Goal: Task Accomplishment & Management: Use online tool/utility

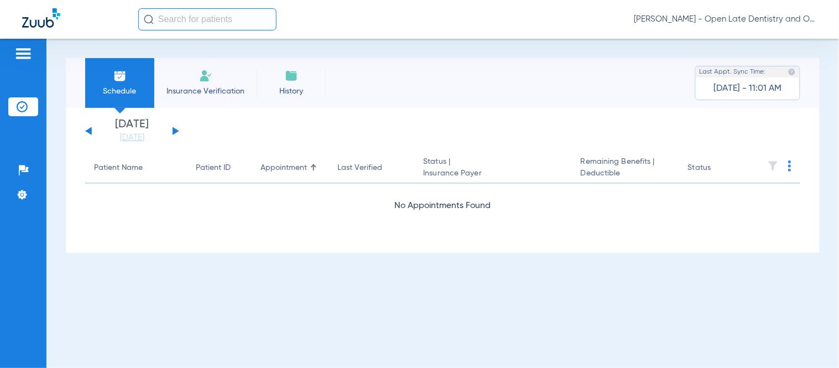
click at [171, 128] on div "[DATE] [DATE] [DATE] [DATE] [DATE] [DATE] [DATE] [DATE] [DATE] [DATE] [DATE] [D…" at bounding box center [132, 131] width 94 height 24
click at [174, 128] on button at bounding box center [176, 131] width 7 height 8
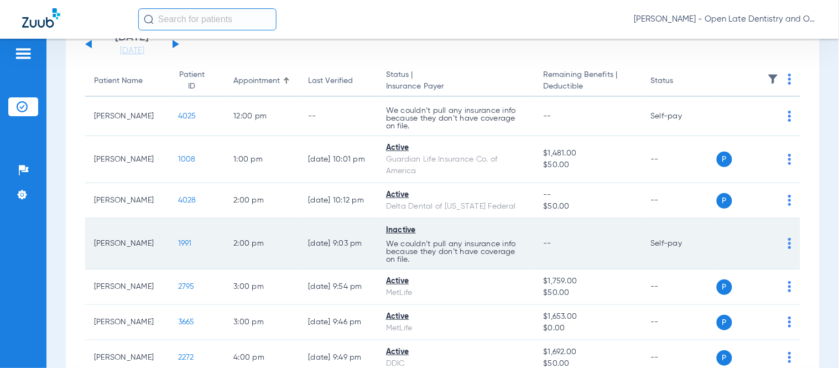
scroll to position [25, 0]
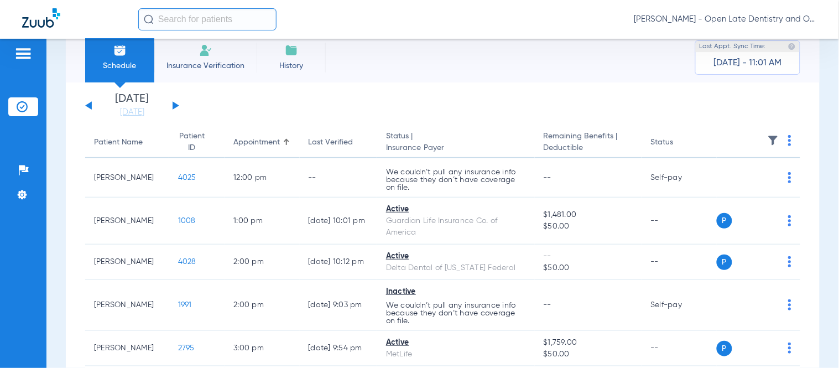
click at [217, 21] on input "text" at bounding box center [207, 19] width 138 height 22
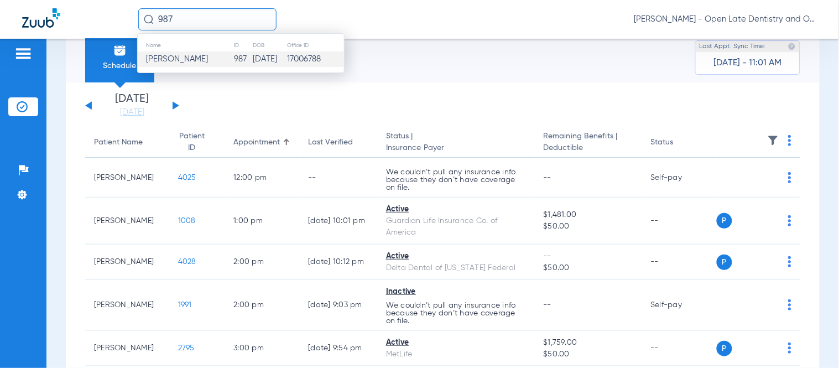
type input "987"
click at [252, 65] on td "[DATE]" at bounding box center [269, 58] width 34 height 15
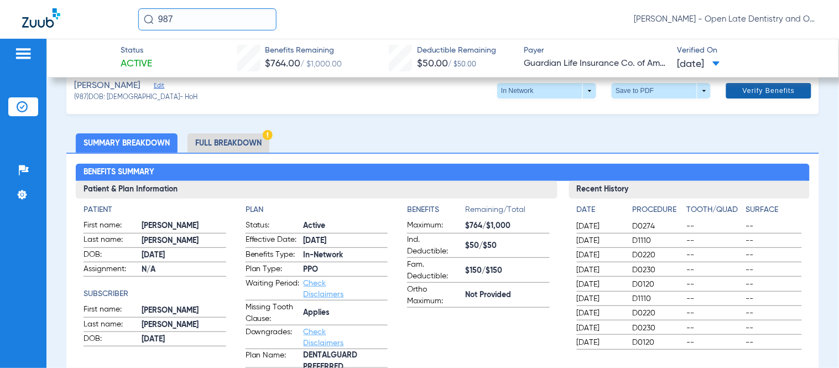
click at [745, 94] on span "Verify Benefits" at bounding box center [769, 90] width 53 height 9
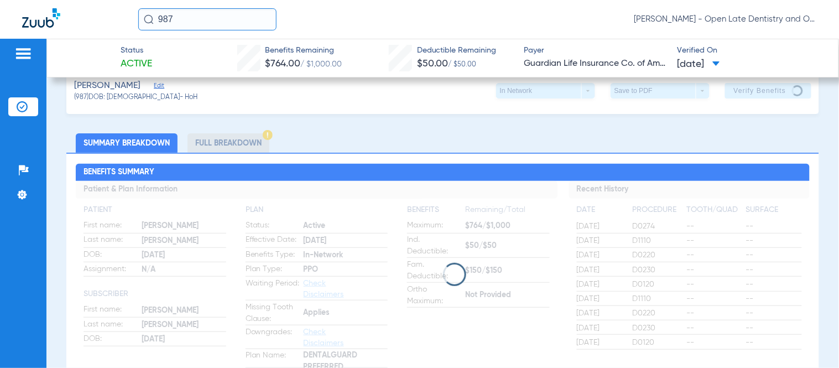
click at [645, 170] on h2 "Benefits Summary" at bounding box center [442, 173] width 733 height 18
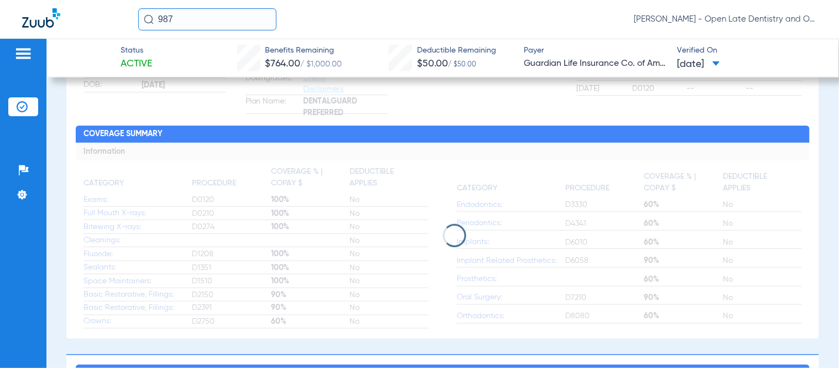
scroll to position [148, 0]
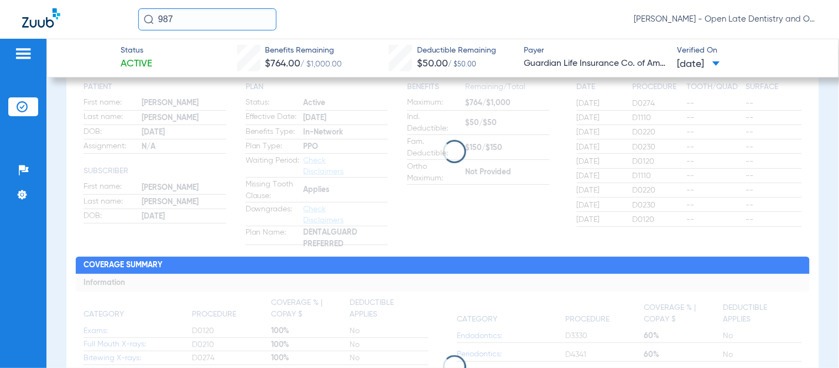
click at [593, 229] on app-loading-indicator at bounding box center [442, 151] width 733 height 187
click at [742, 4] on div "987 [PERSON_NAME] - Open Late Dentistry and Orthodontics" at bounding box center [419, 19] width 839 height 39
click at [761, 37] on div "987 [PERSON_NAME] - Open Late Dentistry and Orthodontics" at bounding box center [419, 19] width 839 height 39
click at [588, 121] on app-loading-indicator at bounding box center [442, 151] width 733 height 187
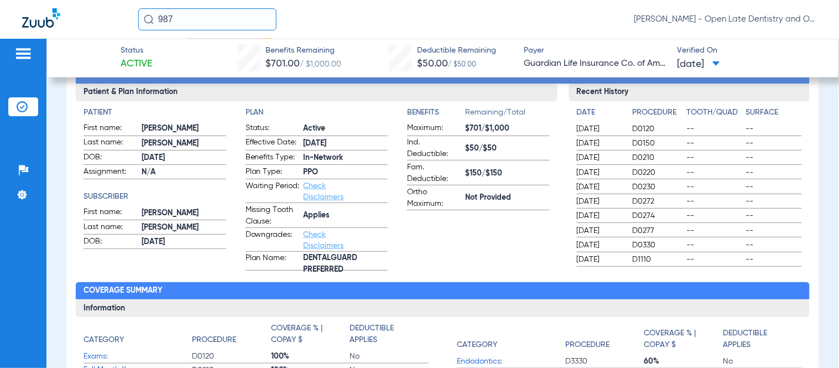
scroll to position [0, 0]
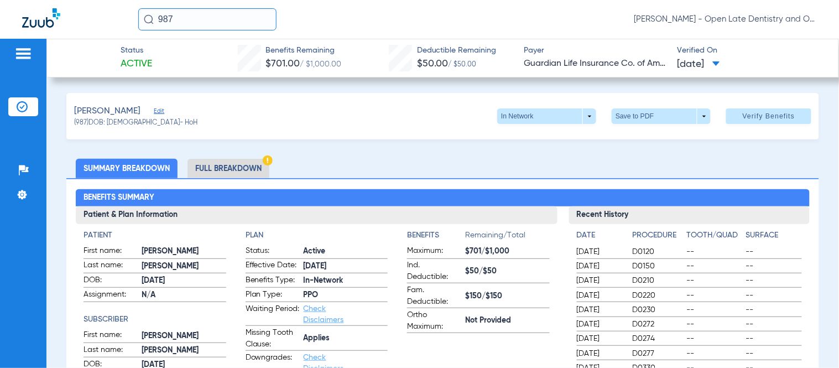
click at [412, 135] on div "[PERSON_NAME] (987) DOB: [DEMOGRAPHIC_DATA] - HoH In Network arrow_drop_down Sa…" at bounding box center [442, 116] width 753 height 46
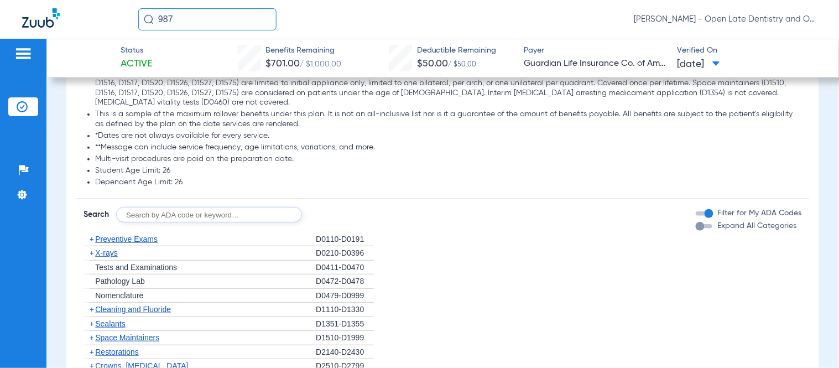
scroll to position [1168, 0]
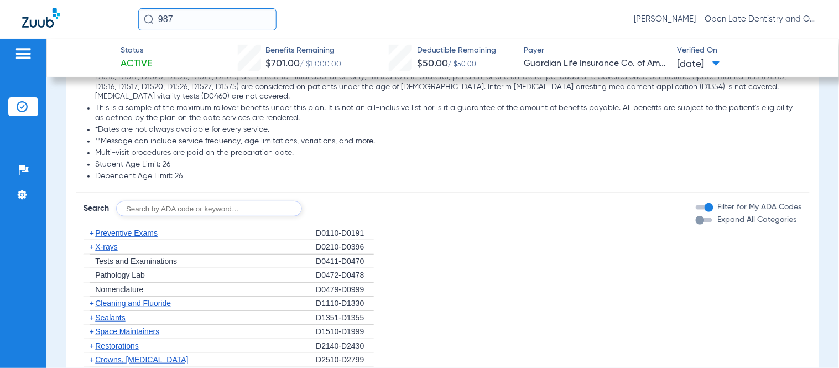
click at [91, 228] on span "+" at bounding box center [92, 232] width 4 height 9
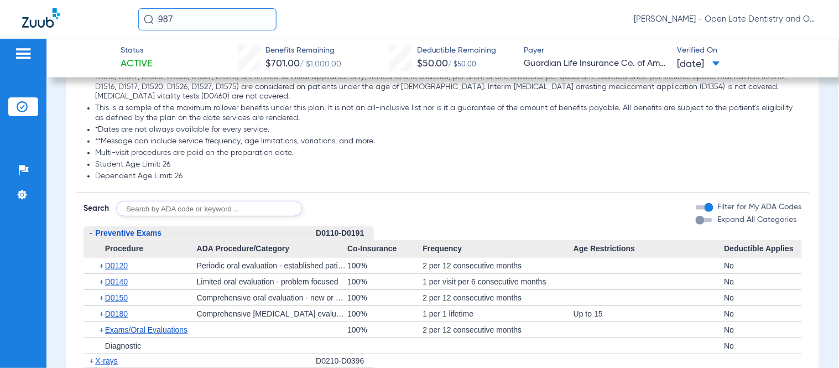
click at [100, 274] on span "+" at bounding box center [102, 281] width 6 height 15
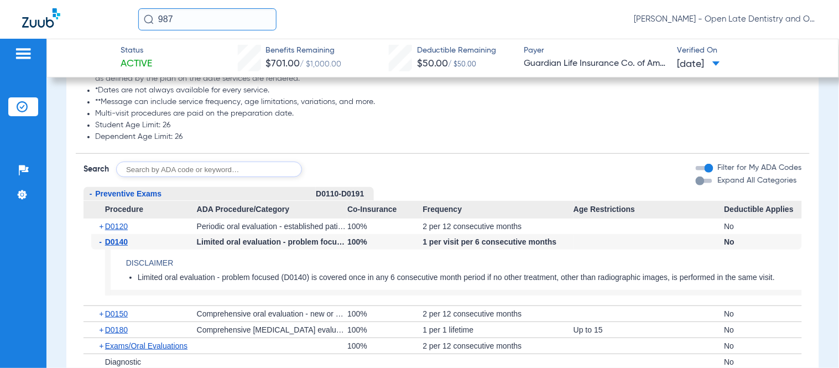
scroll to position [1229, 0]
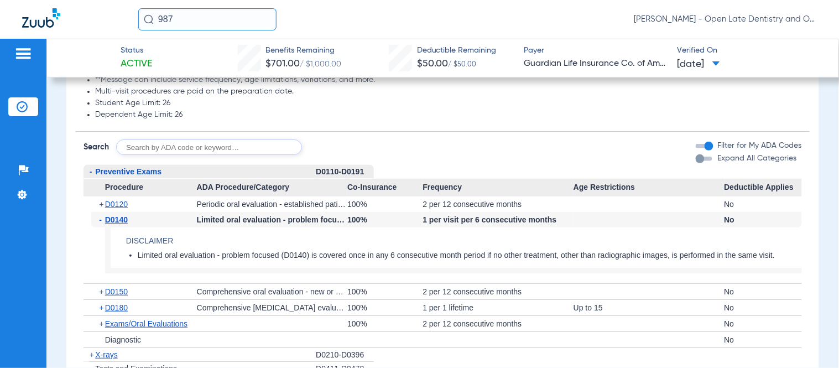
click at [101, 284] on span "+" at bounding box center [102, 291] width 6 height 15
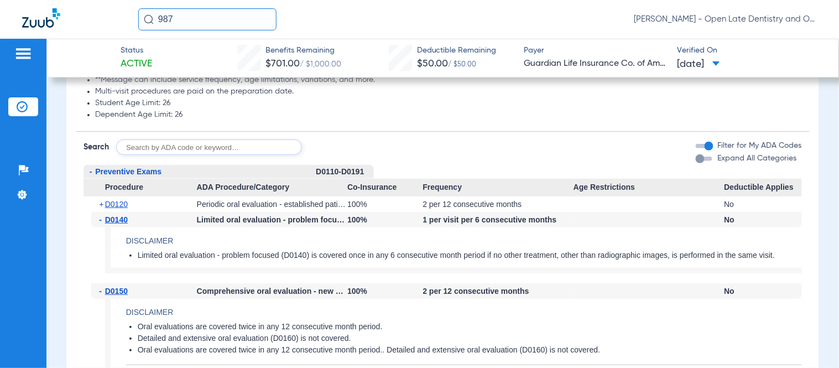
click at [101, 283] on span "-" at bounding box center [102, 290] width 6 height 15
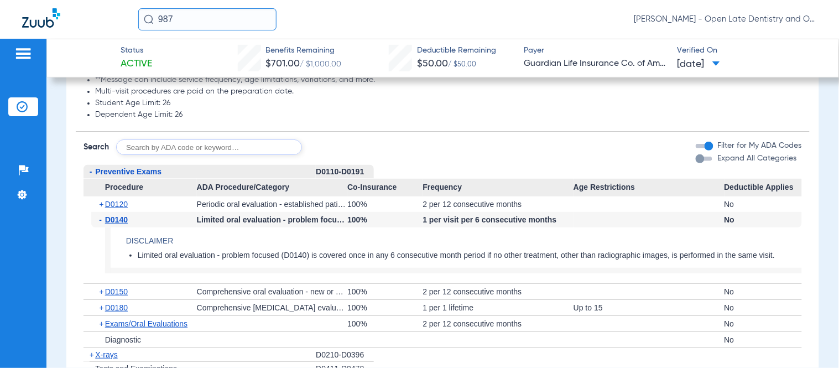
click at [101, 316] on span "+" at bounding box center [102, 323] width 6 height 15
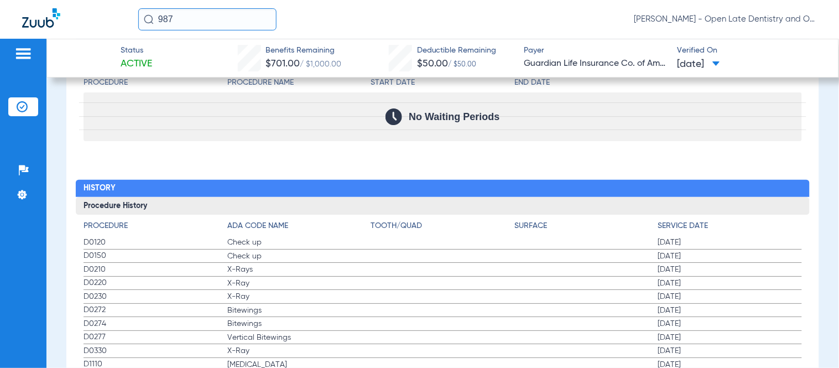
scroll to position [2080, 0]
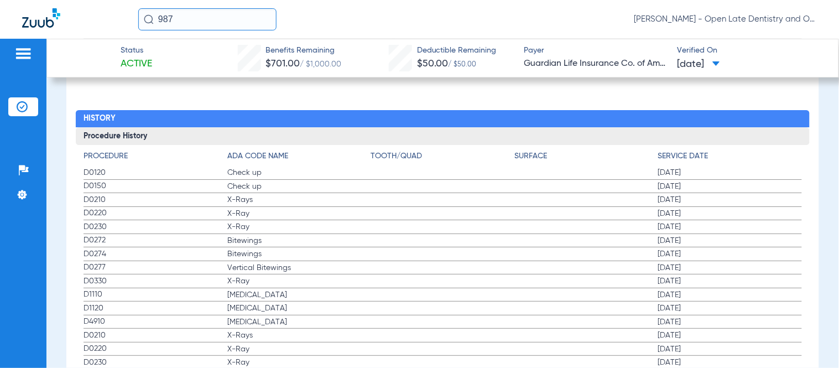
click at [21, 107] on img at bounding box center [22, 106] width 11 height 11
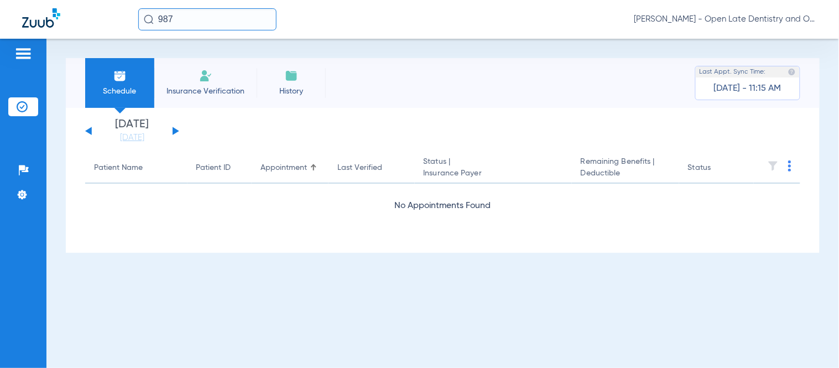
click at [175, 128] on div "[DATE] [DATE] [DATE] [DATE] [DATE] [DATE] [DATE] [DATE] [DATE] [DATE] [DATE] [D…" at bounding box center [132, 131] width 94 height 24
click at [176, 131] on button at bounding box center [176, 131] width 7 height 8
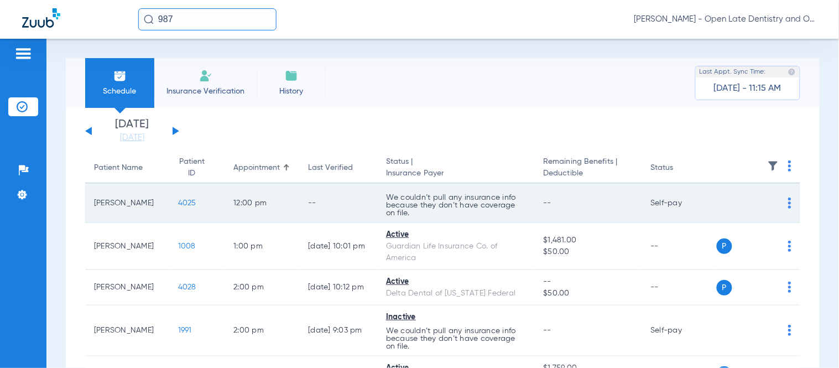
scroll to position [61, 0]
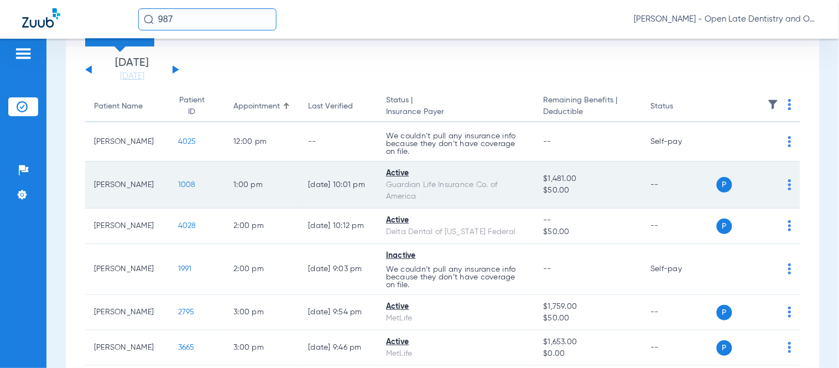
click at [178, 183] on span "1008" at bounding box center [187, 185] width 18 height 8
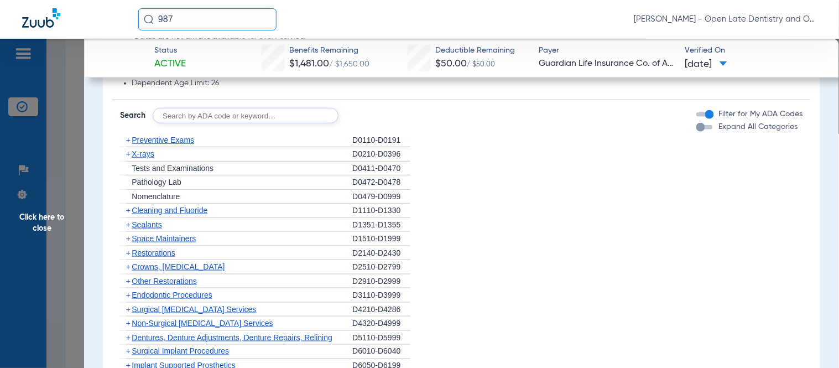
scroll to position [1290, 0]
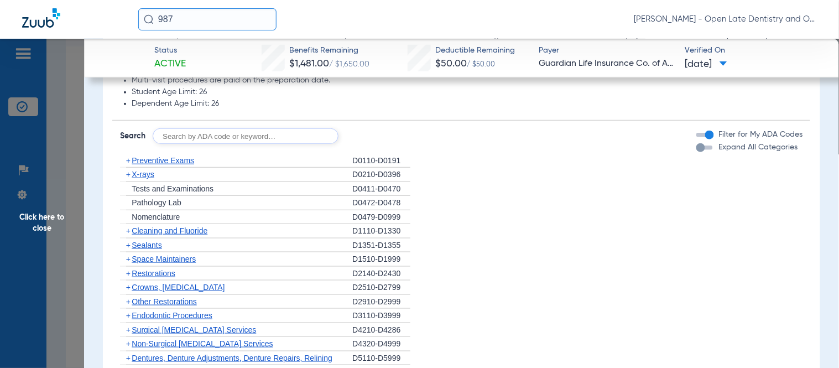
click at [129, 156] on span "+" at bounding box center [128, 160] width 4 height 9
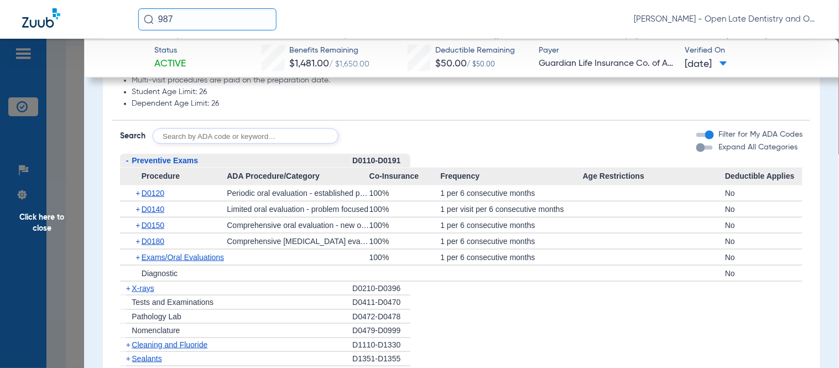
click at [138, 217] on span "+" at bounding box center [139, 224] width 6 height 15
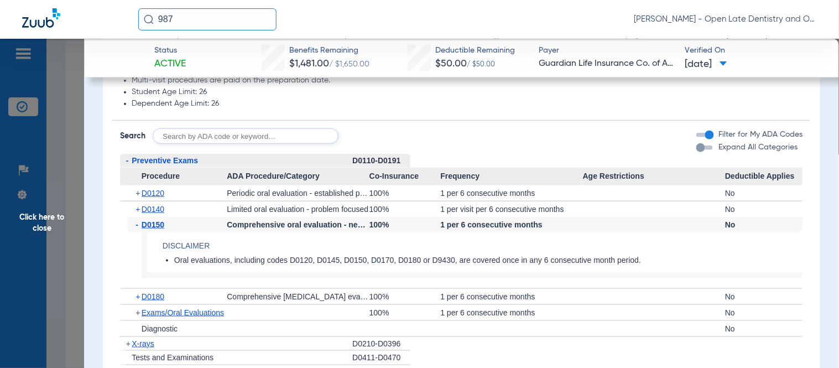
click at [138, 185] on span "+" at bounding box center [139, 192] width 6 height 15
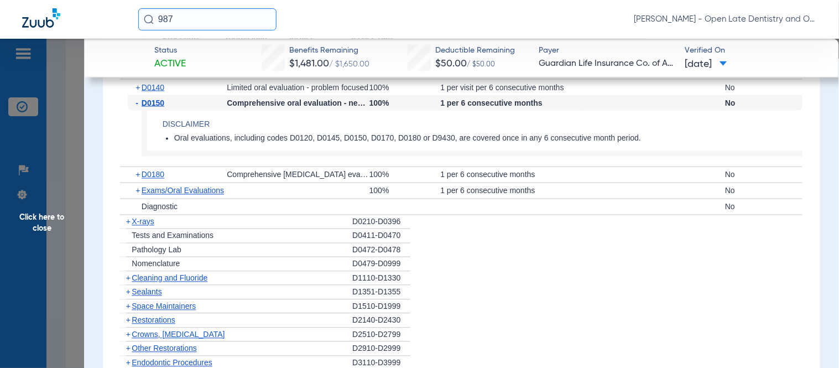
scroll to position [1536, 0]
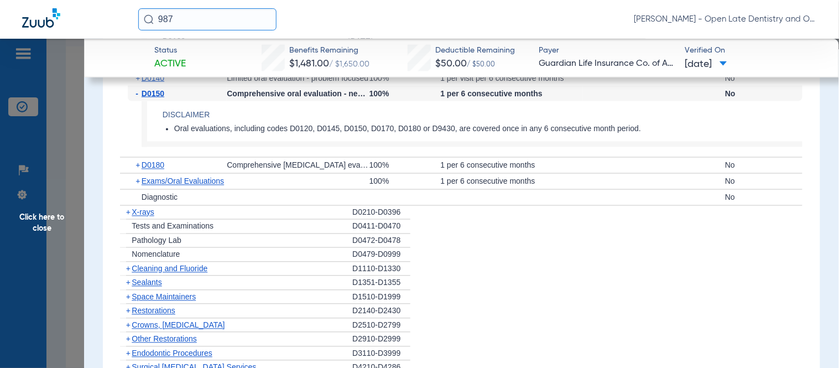
click at [129, 208] on span "+" at bounding box center [128, 212] width 4 height 9
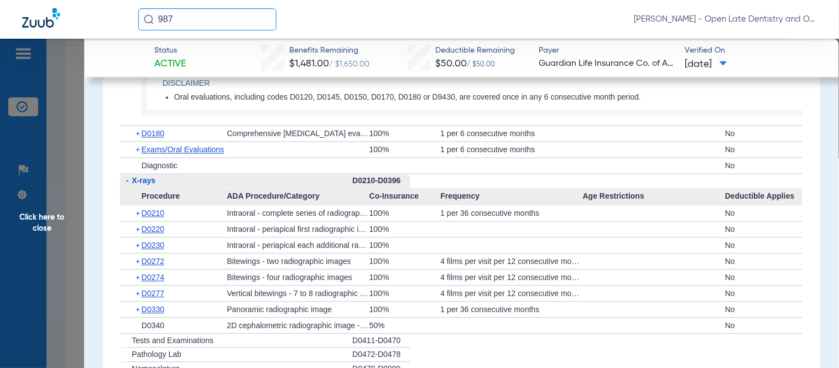
scroll to position [1597, 0]
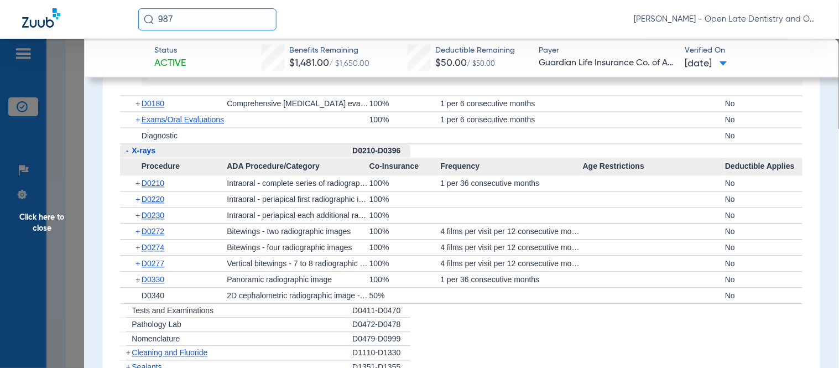
click at [137, 240] on span "+" at bounding box center [139, 247] width 6 height 15
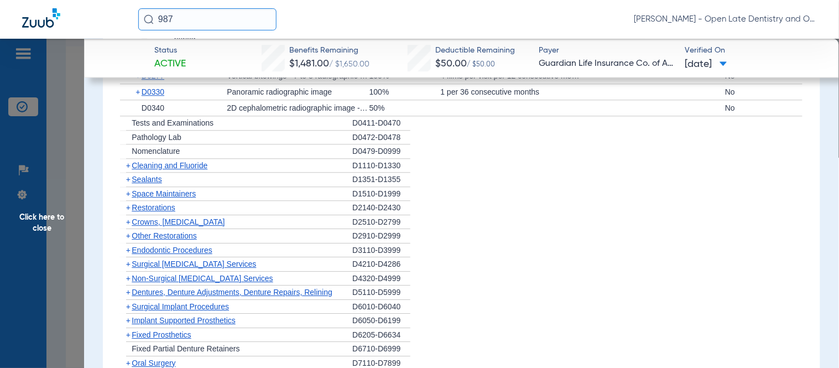
scroll to position [1827, 0]
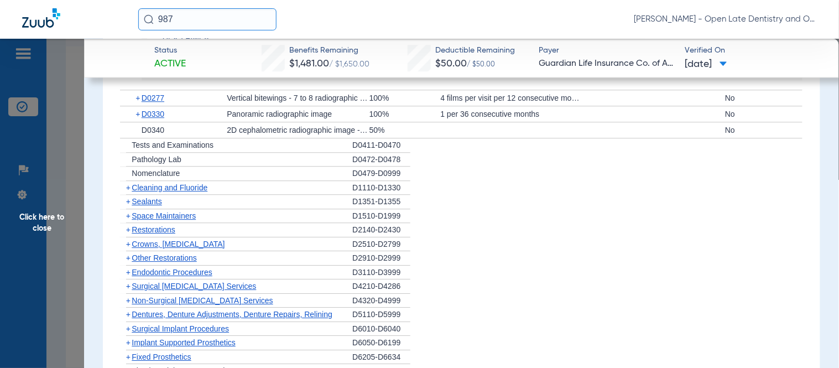
click at [126, 183] on span "+" at bounding box center [128, 187] width 4 height 9
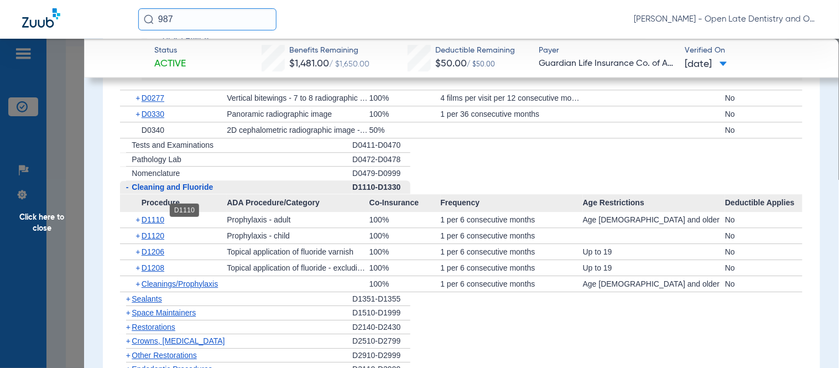
click at [143, 215] on span "D1110" at bounding box center [153, 219] width 23 height 9
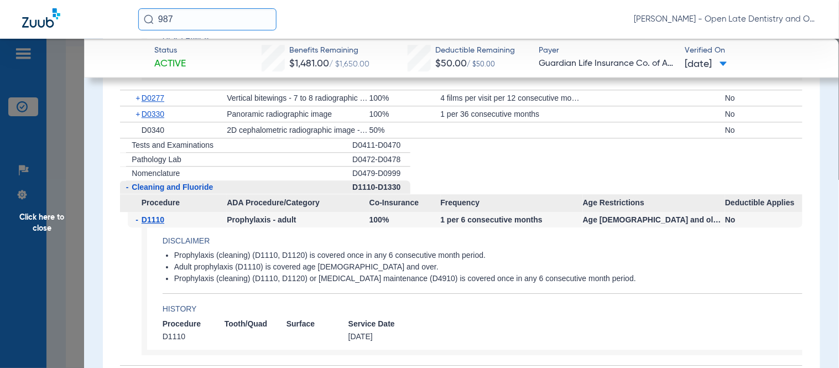
click at [142, 215] on span "D1110" at bounding box center [153, 219] width 23 height 9
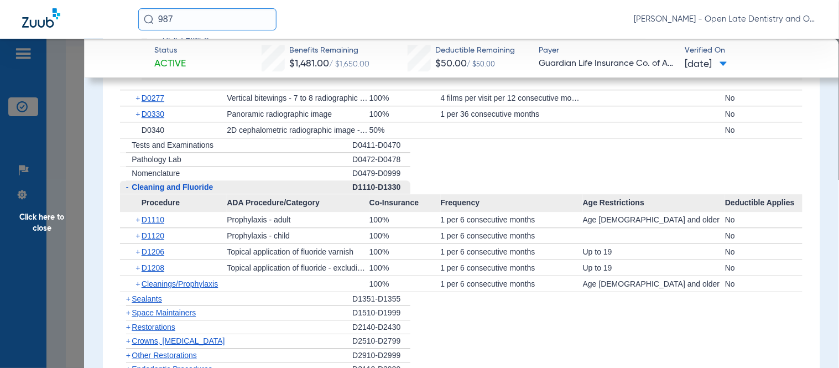
click at [29, 226] on span "Click here to close" at bounding box center [42, 223] width 84 height 368
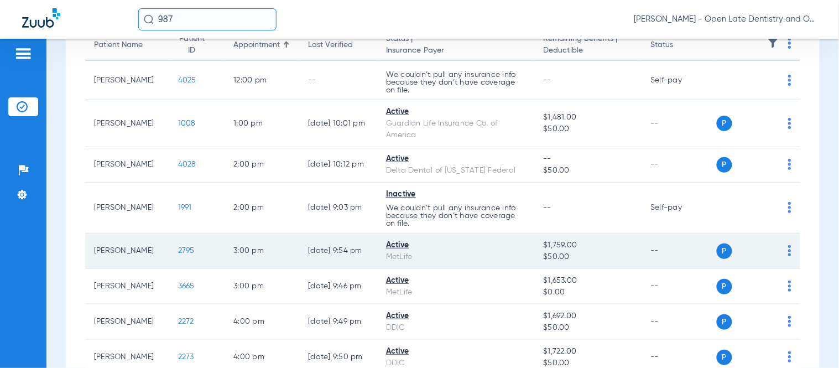
scroll to position [184, 0]
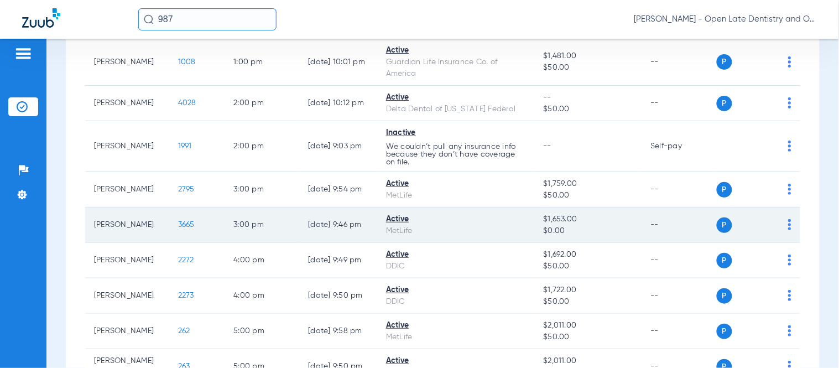
click at [178, 225] on span "3665" at bounding box center [186, 225] width 17 height 8
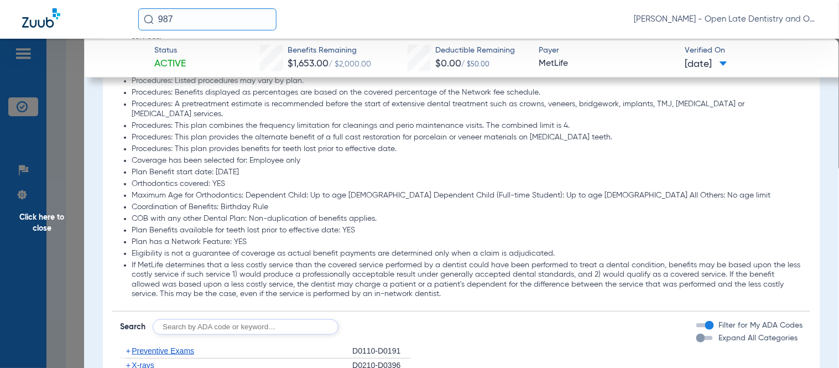
scroll to position [1290, 0]
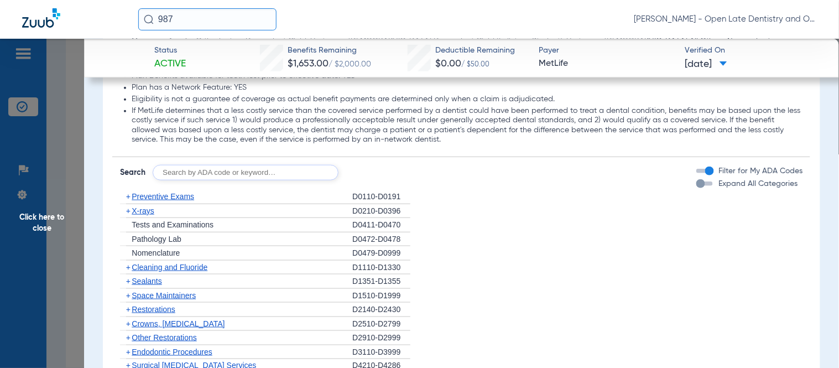
click at [123, 190] on span "+" at bounding box center [126, 197] width 12 height 14
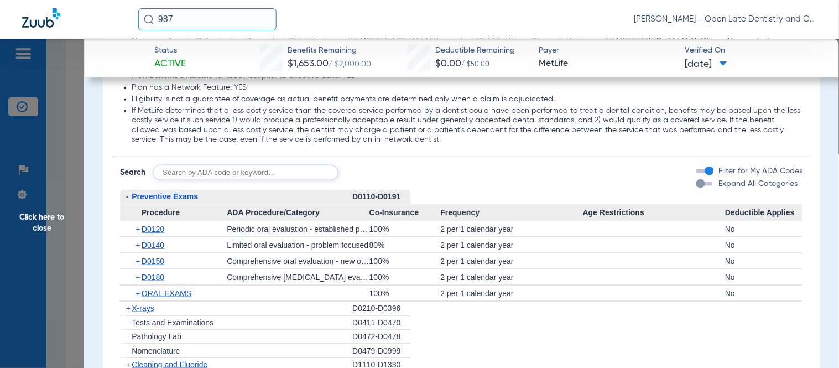
click at [129, 190] on span "-" at bounding box center [126, 197] width 12 height 14
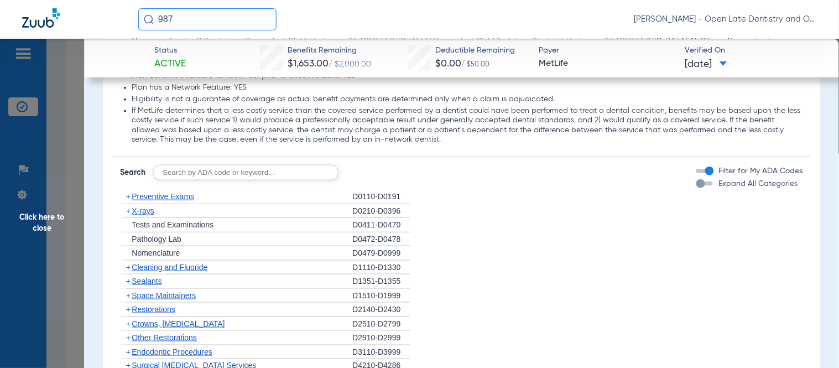
click at [129, 192] on span "+" at bounding box center [128, 196] width 4 height 9
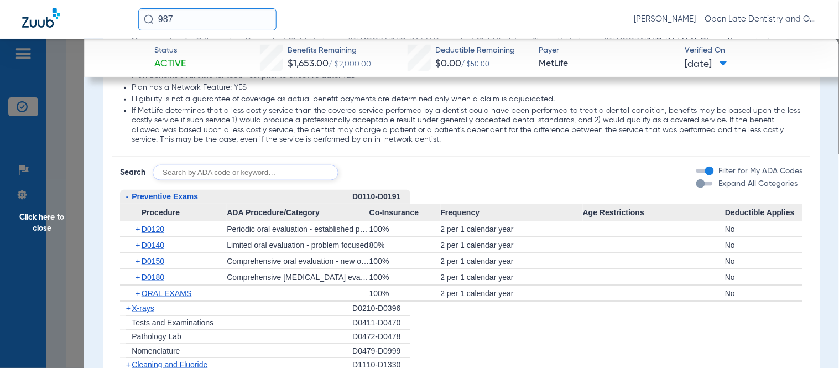
click at [138, 221] on span "+" at bounding box center [139, 228] width 6 height 15
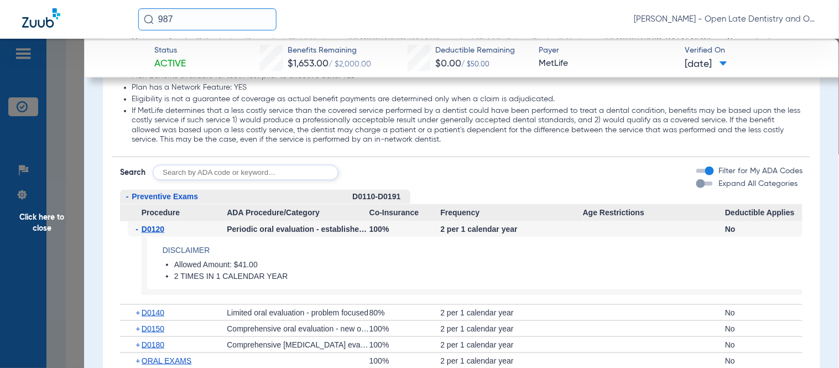
click at [137, 221] on span "-" at bounding box center [139, 228] width 6 height 15
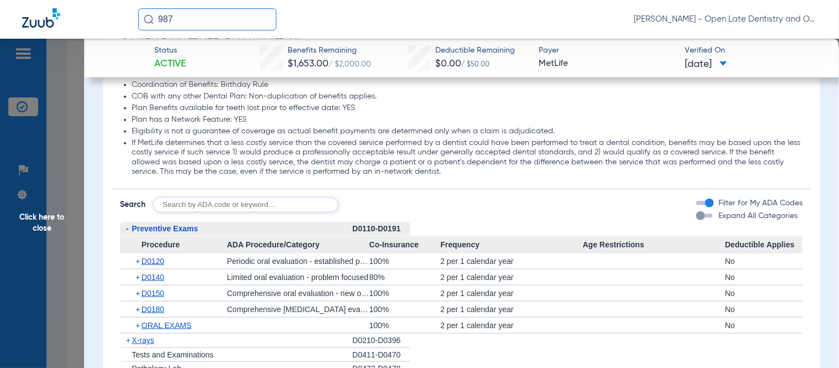
scroll to position [1320, 0]
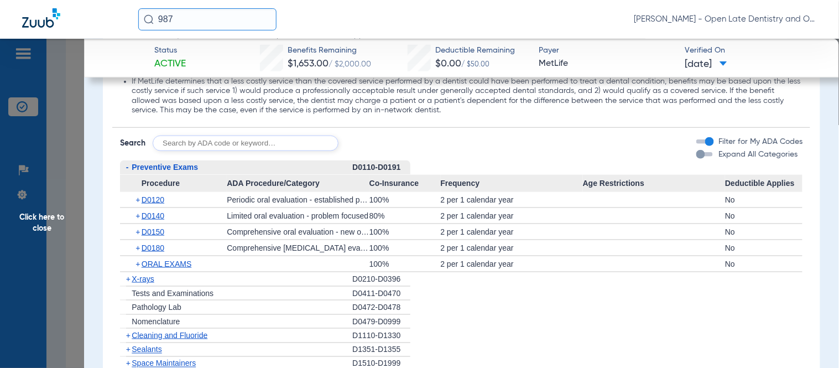
click at [130, 274] on span "+" at bounding box center [128, 278] width 4 height 9
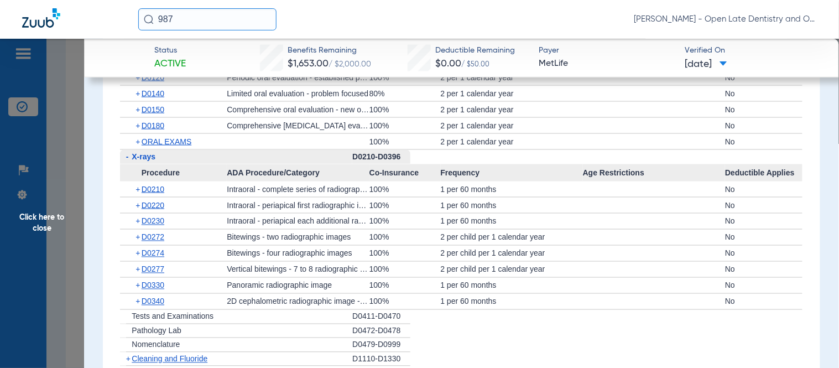
scroll to position [1443, 0]
click at [138, 244] on span "+" at bounding box center [139, 251] width 6 height 15
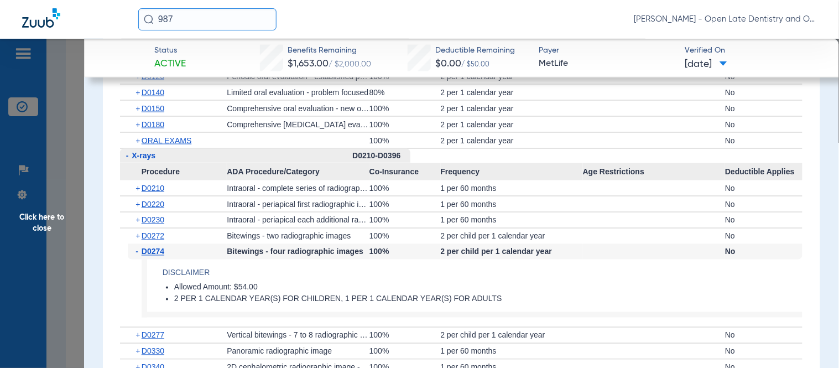
click at [138, 244] on span "-" at bounding box center [139, 251] width 6 height 15
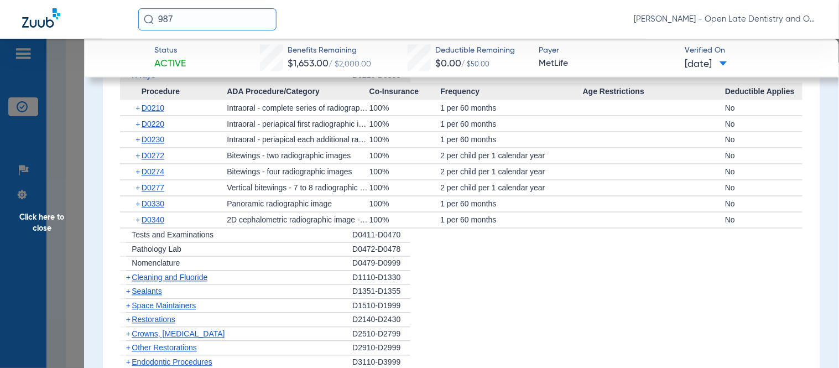
scroll to position [1504, 0]
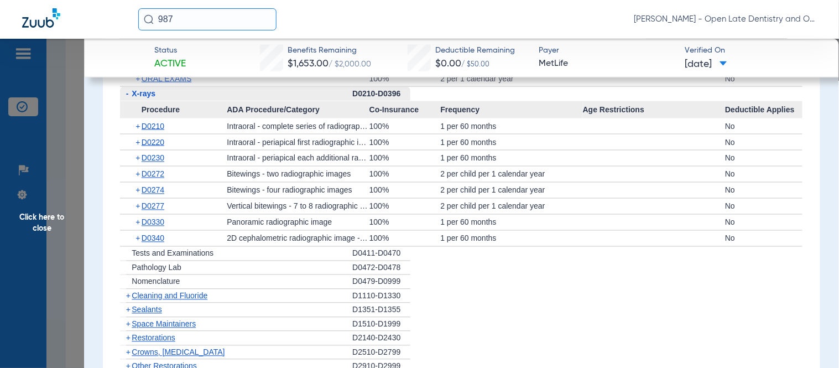
click at [136, 183] on span "+" at bounding box center [139, 190] width 6 height 15
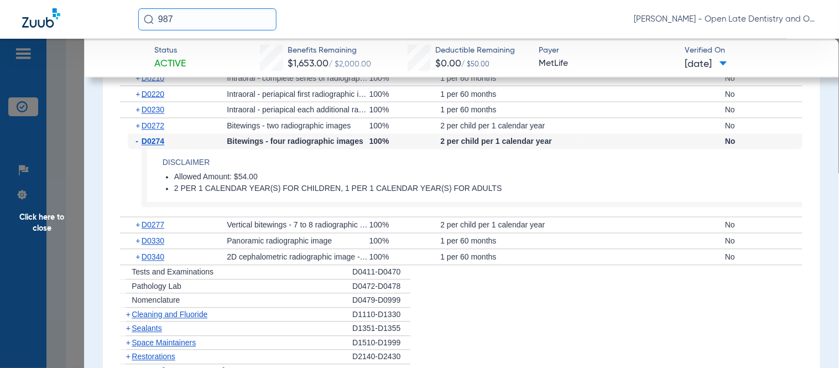
scroll to position [1627, 0]
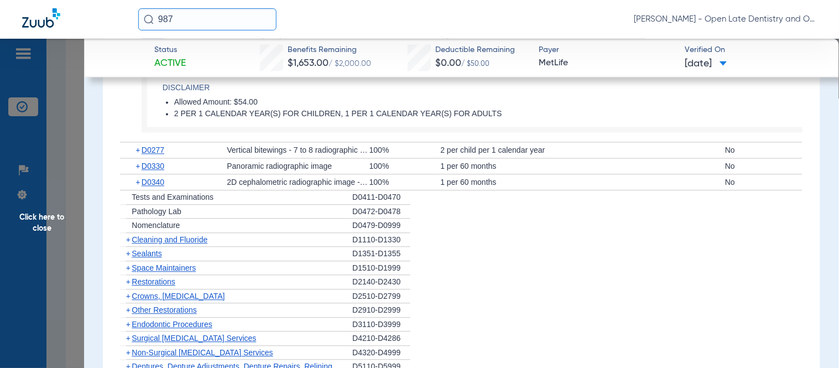
drag, startPoint x: 446, startPoint y: 235, endPoint x: 439, endPoint y: 230, distance: 8.4
click at [446, 262] on li "+ Space Maintainers D1510-D1999" at bounding box center [461, 269] width 683 height 14
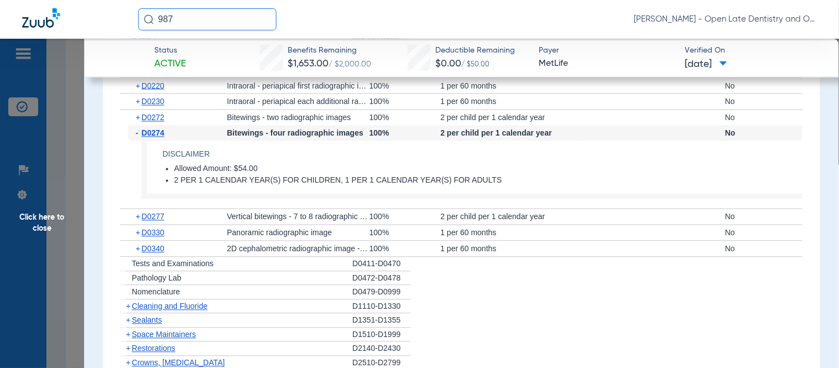
scroll to position [1566, 0]
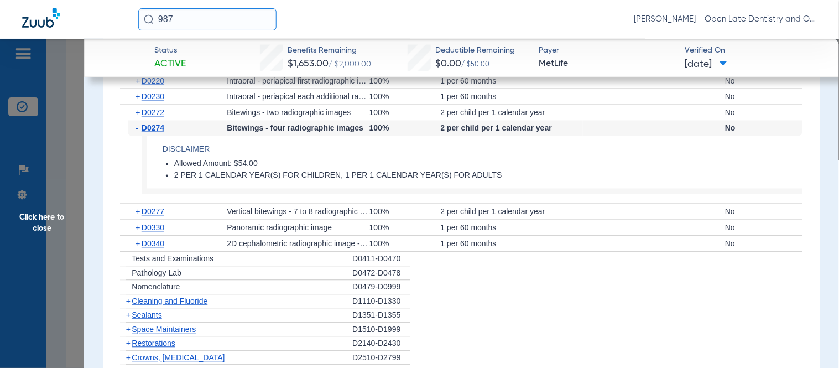
drag, startPoint x: 128, startPoint y: 271, endPoint x: 134, endPoint y: 269, distance: 6.5
click at [128, 297] on span "+" at bounding box center [128, 301] width 4 height 9
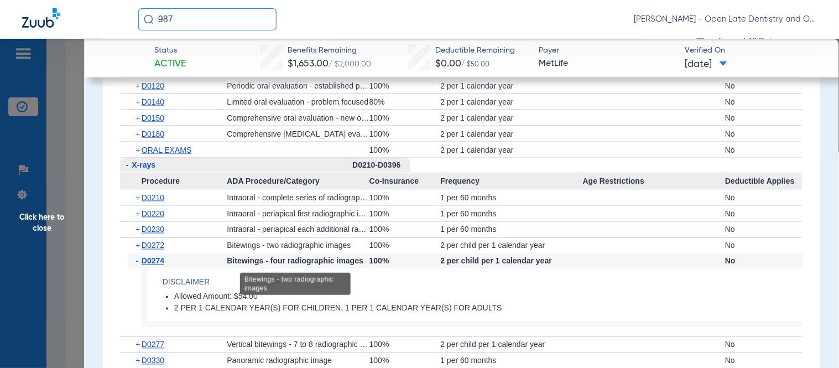
scroll to position [1504, 0]
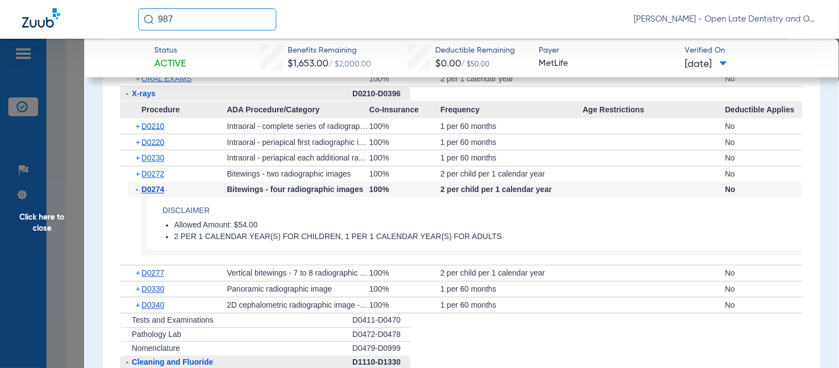
click at [51, 232] on span "Click here to close" at bounding box center [42, 223] width 84 height 368
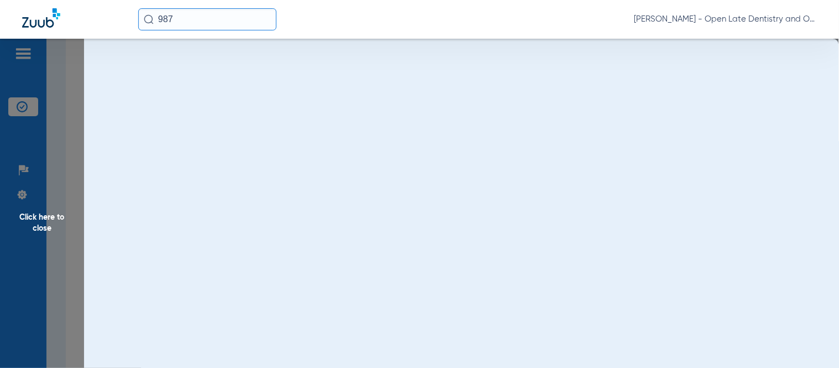
scroll to position [0, 0]
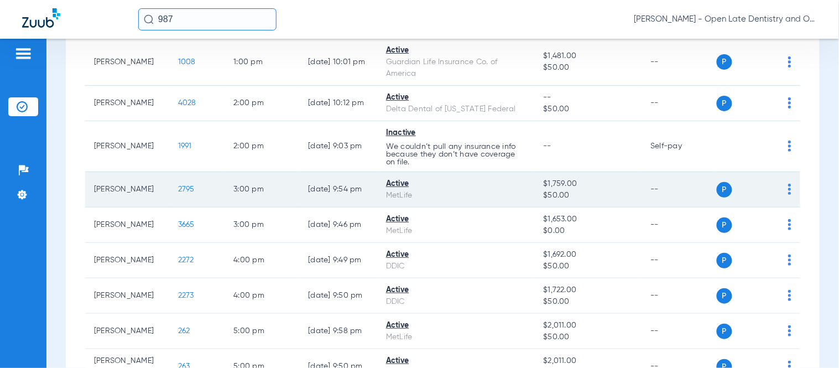
click at [178, 188] on span "2795" at bounding box center [186, 189] width 17 height 8
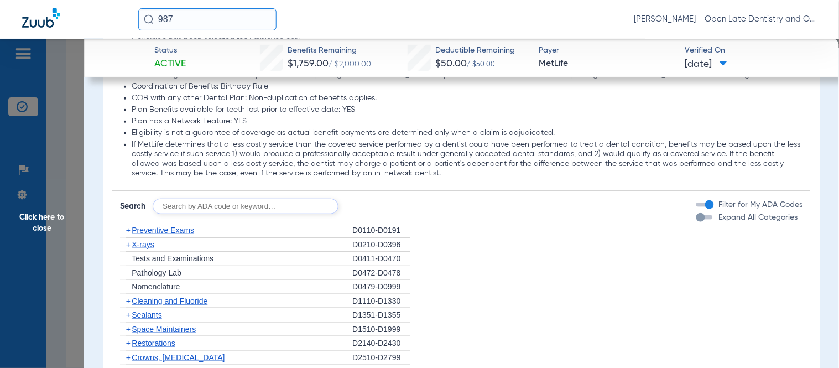
scroll to position [1352, 0]
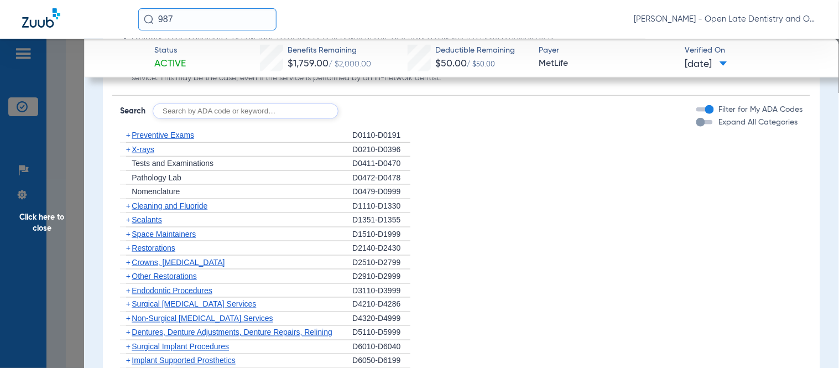
click at [128, 131] on span "+" at bounding box center [128, 135] width 4 height 9
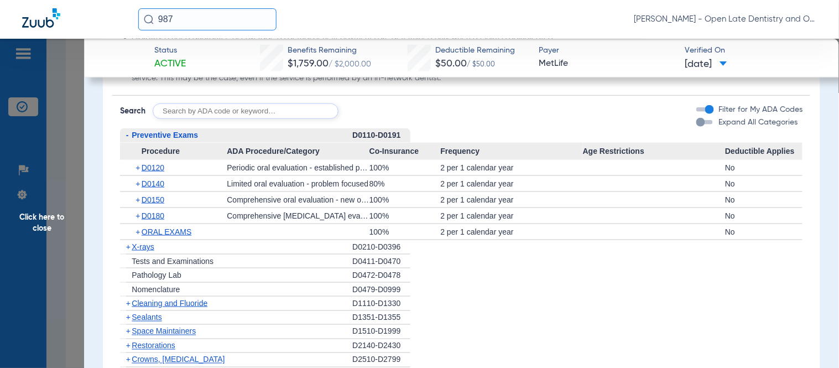
click at [138, 160] on span "+" at bounding box center [139, 167] width 6 height 15
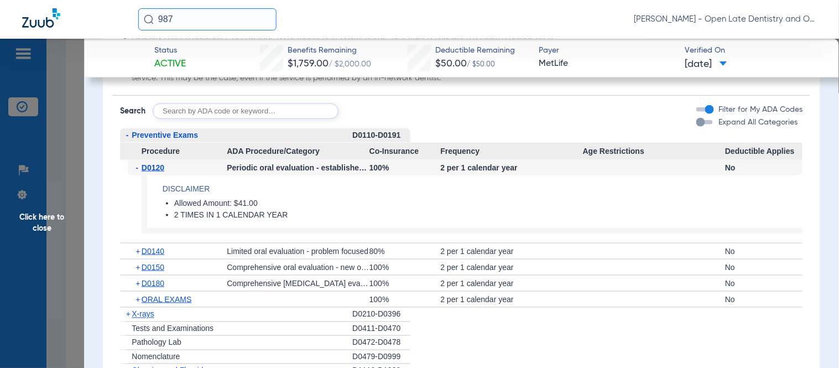
click at [130, 310] on span "+" at bounding box center [128, 314] width 4 height 9
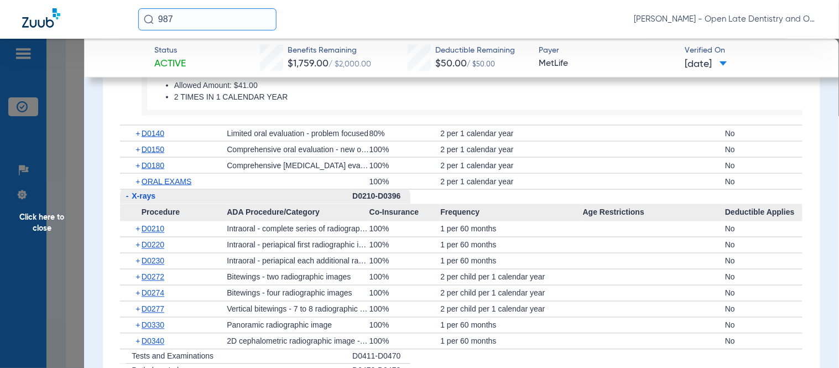
scroll to position [1475, 0]
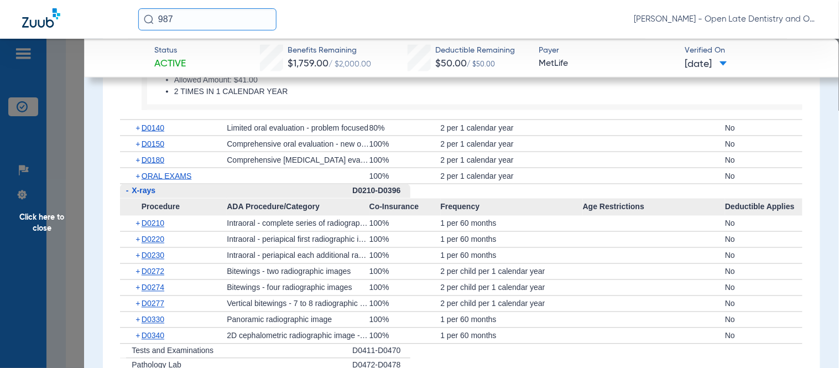
click at [139, 280] on span "+" at bounding box center [139, 287] width 6 height 15
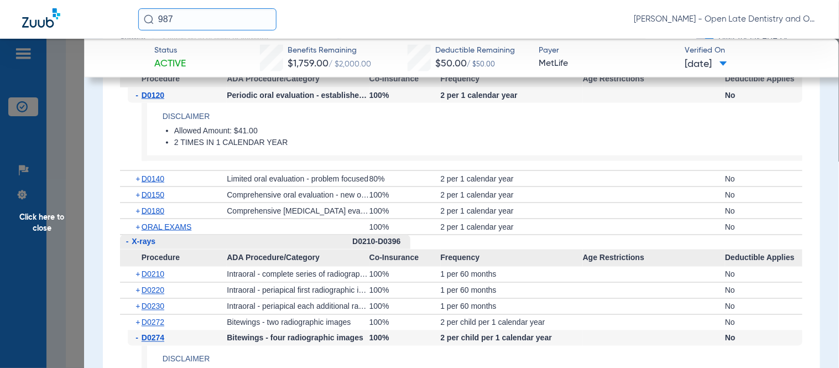
scroll to position [1597, 0]
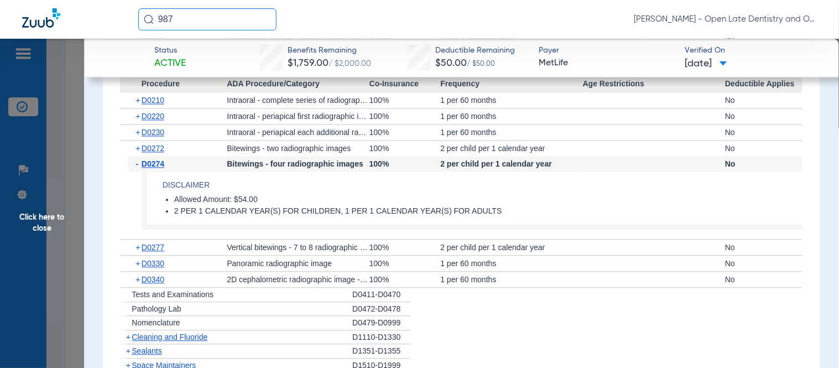
click at [129, 333] on span "+" at bounding box center [128, 337] width 4 height 9
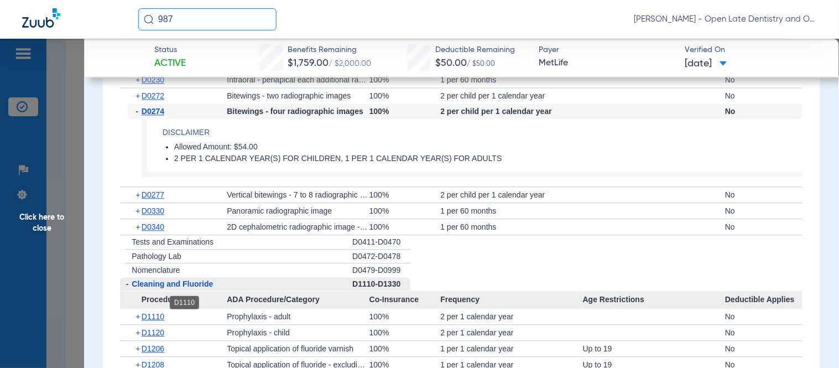
scroll to position [1721, 0]
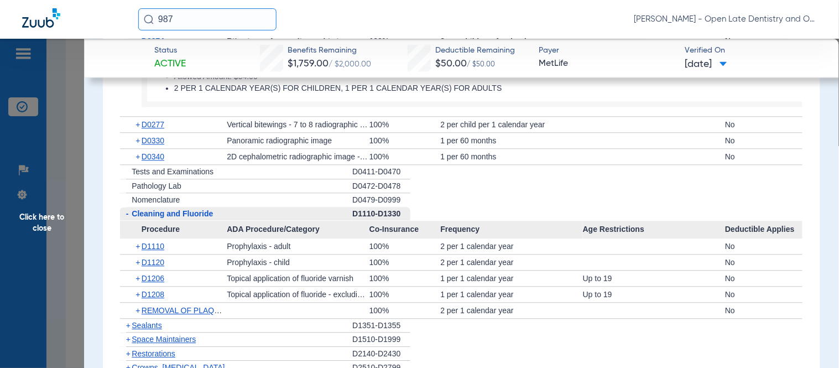
click at [45, 221] on span "Click here to close" at bounding box center [42, 223] width 84 height 368
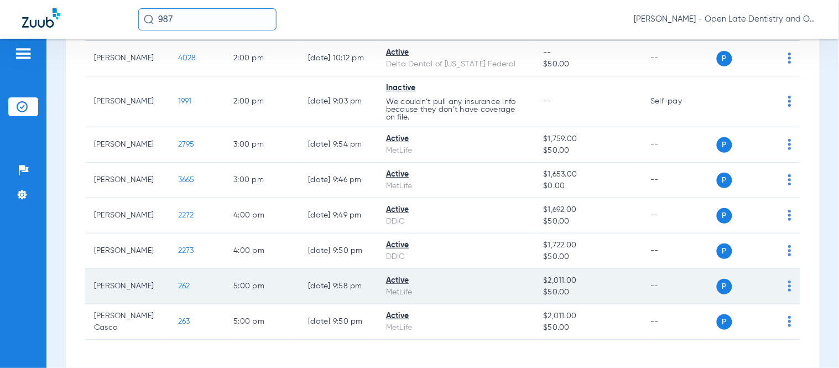
scroll to position [272, 0]
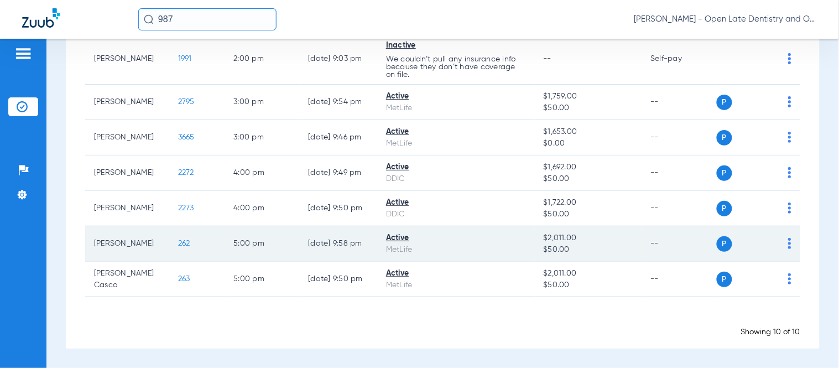
click at [178, 241] on span "262" at bounding box center [184, 243] width 12 height 8
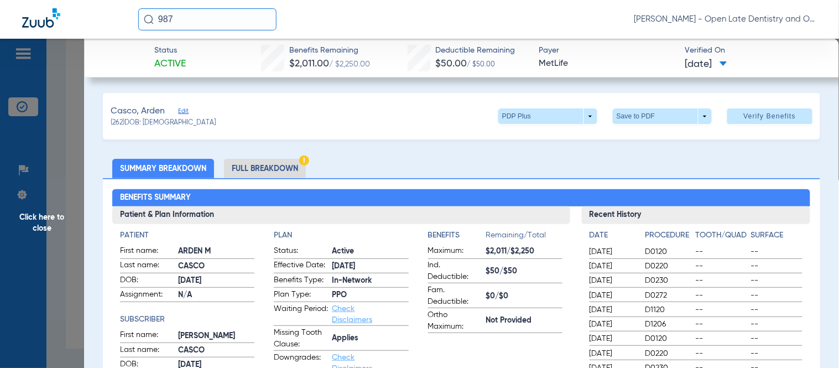
click at [45, 229] on span "Click here to close" at bounding box center [42, 223] width 84 height 368
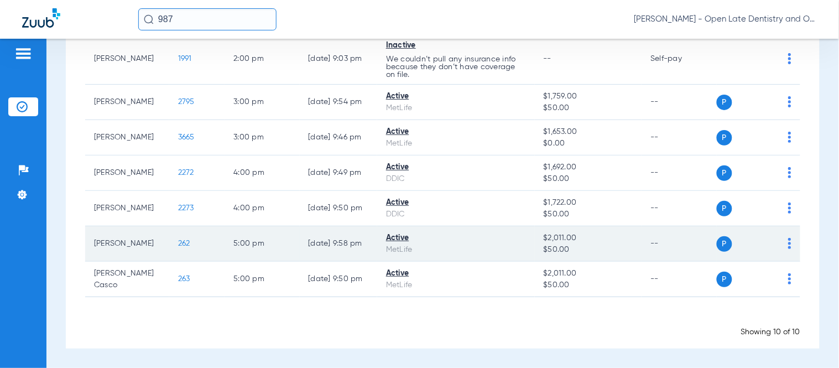
click at [178, 242] on span "262" at bounding box center [184, 243] width 12 height 8
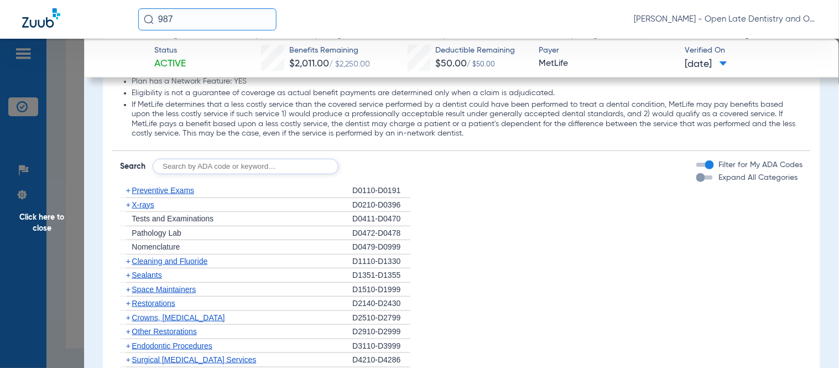
scroll to position [1229, 0]
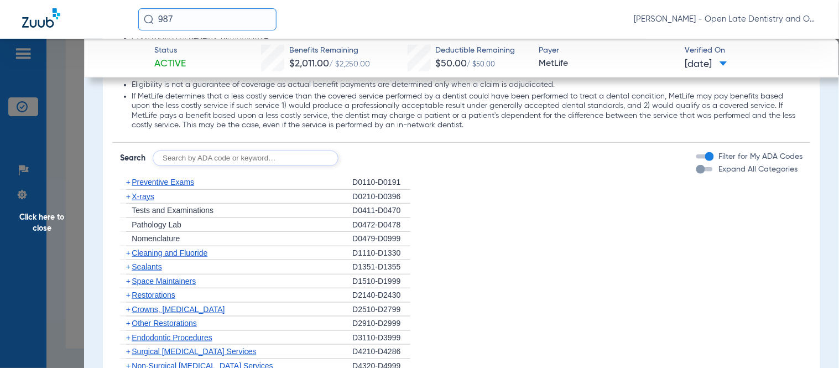
click at [128, 192] on span "+" at bounding box center [128, 196] width 4 height 9
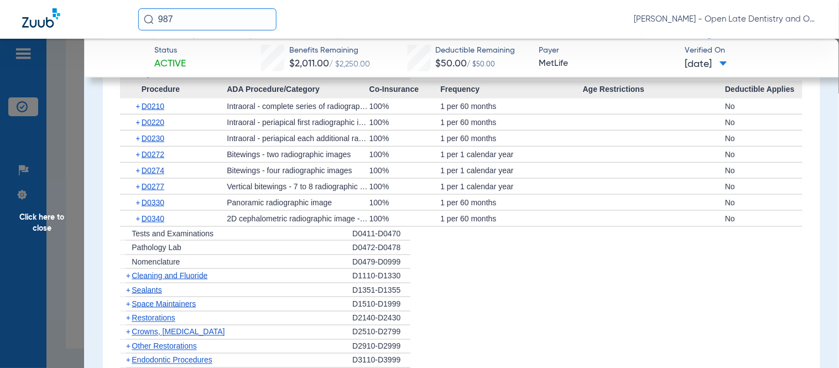
scroll to position [1352, 0]
drag, startPoint x: 129, startPoint y: 243, endPoint x: 213, endPoint y: 224, distance: 86.8
click at [129, 270] on span "+" at bounding box center [128, 274] width 4 height 9
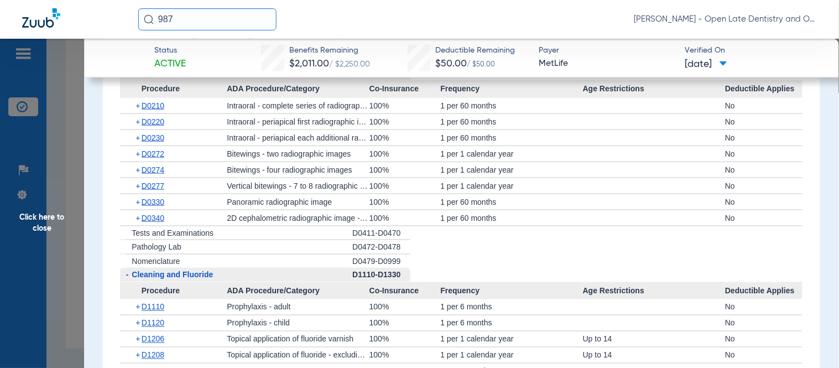
click at [139, 162] on span "+" at bounding box center [139, 169] width 6 height 15
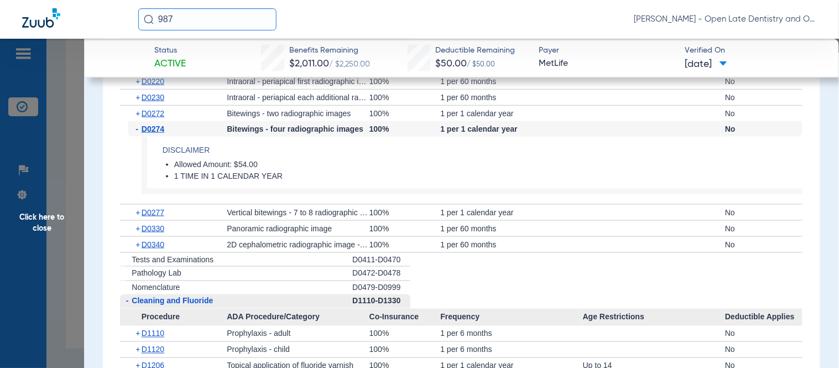
scroll to position [1413, 0]
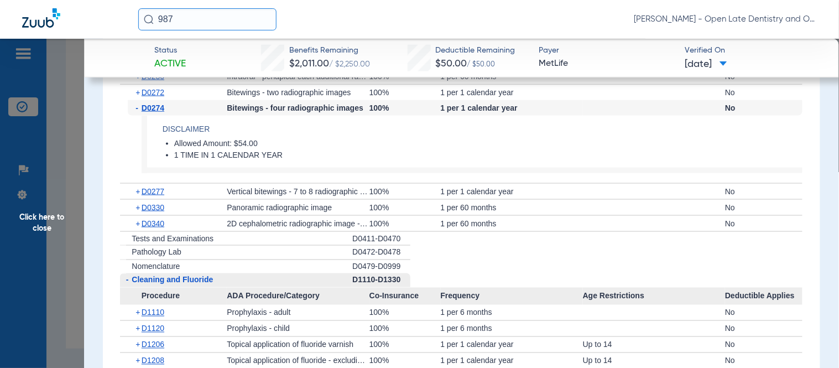
click at [136, 337] on span "+" at bounding box center [139, 344] width 6 height 15
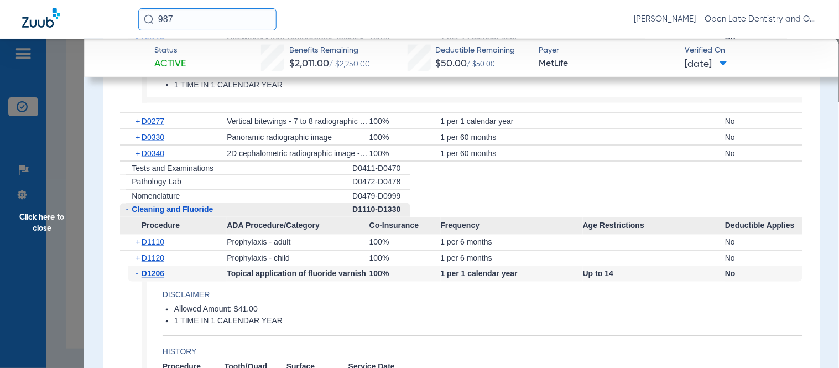
scroll to position [1536, 0]
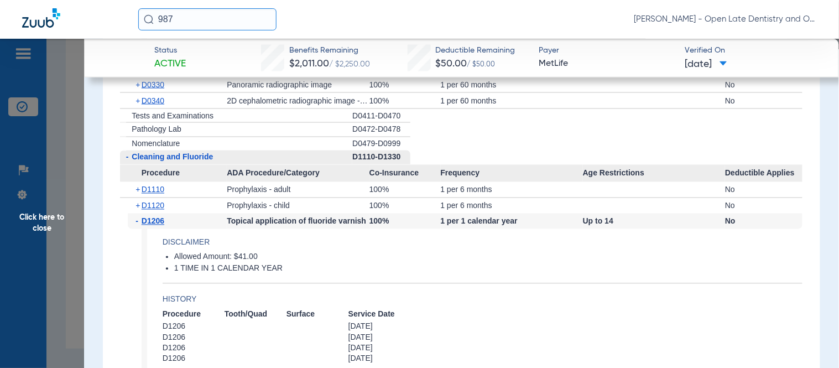
click at [58, 220] on span "Click here to close" at bounding box center [42, 223] width 84 height 368
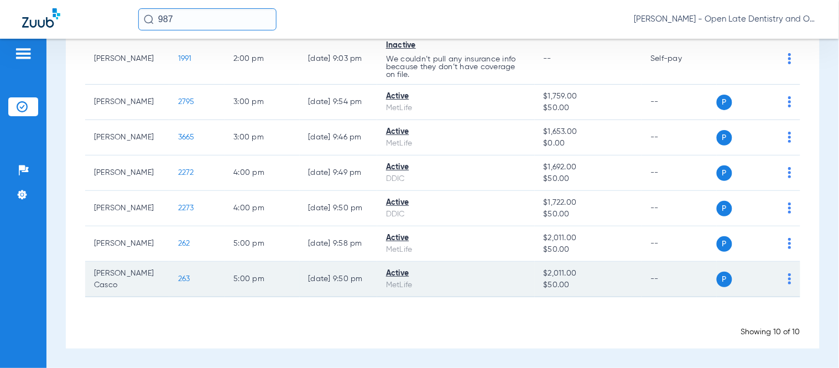
click at [178, 277] on span "263" at bounding box center [184, 279] width 12 height 8
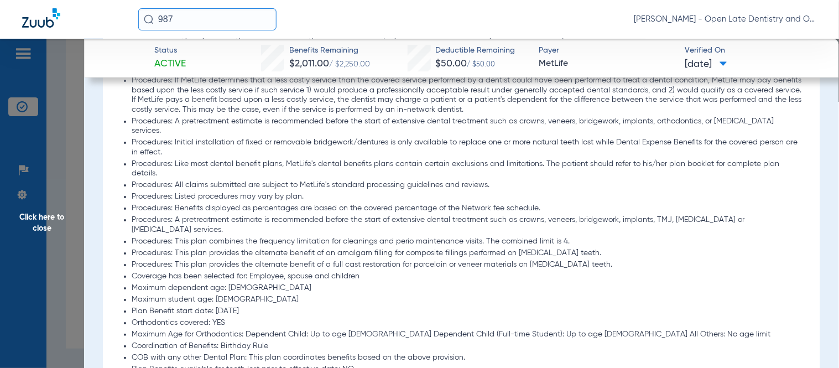
scroll to position [1229, 0]
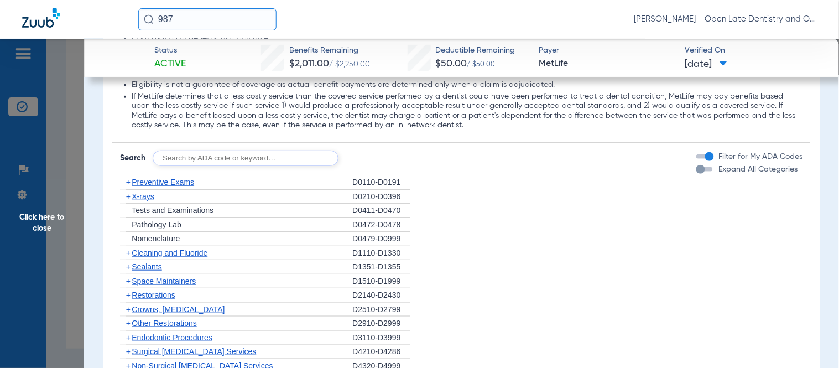
click at [128, 178] on span "+" at bounding box center [128, 182] width 4 height 9
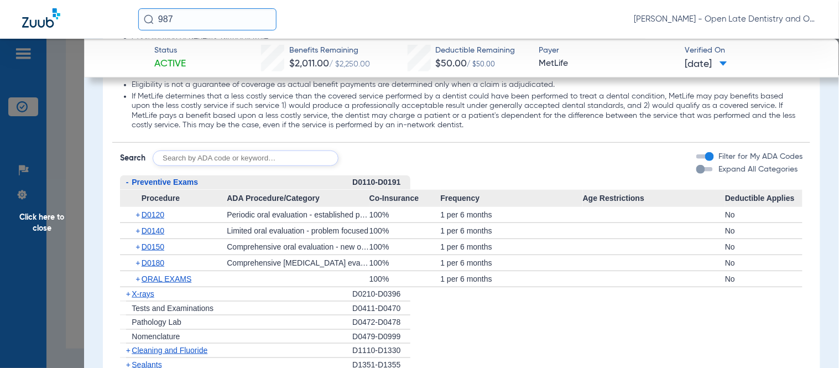
click at [138, 207] on span "+" at bounding box center [139, 214] width 6 height 15
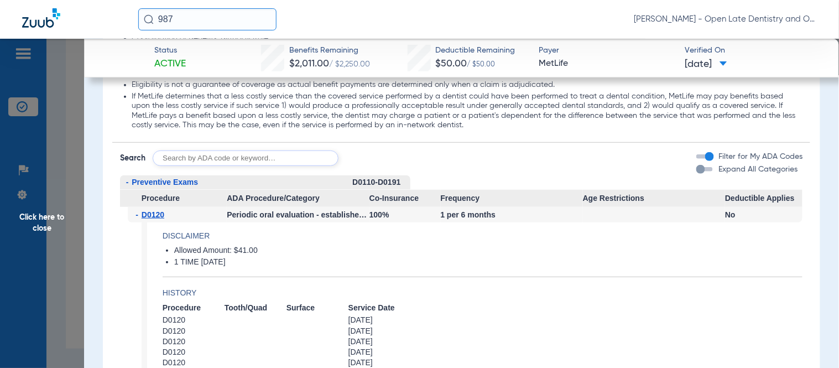
click at [138, 207] on span "-" at bounding box center [139, 214] width 6 height 15
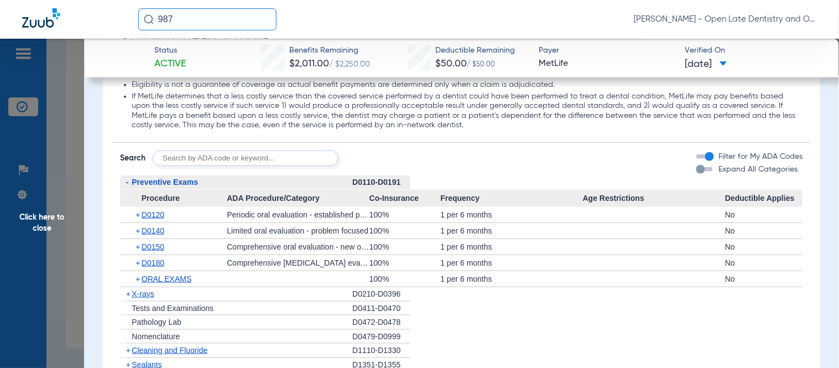
click at [129, 289] on span "+" at bounding box center [128, 293] width 4 height 9
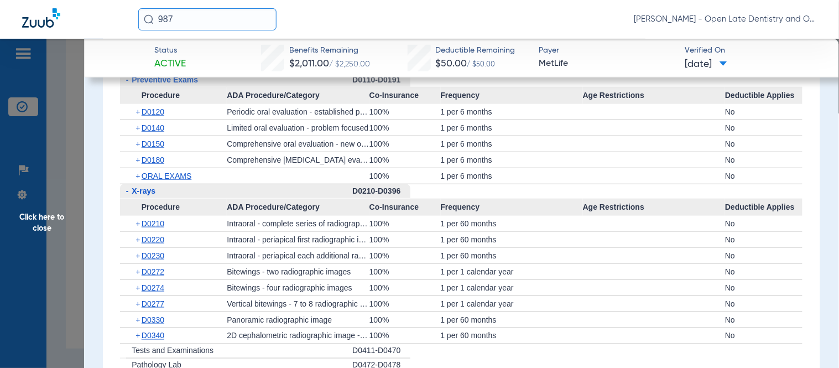
scroll to position [1352, 0]
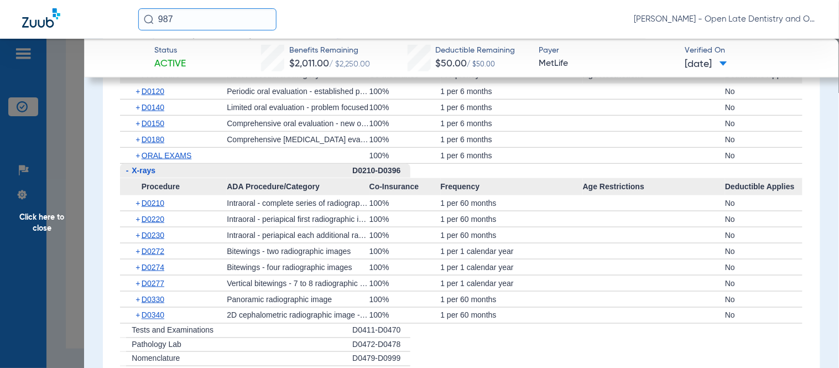
click at [136, 243] on span "+" at bounding box center [139, 250] width 6 height 15
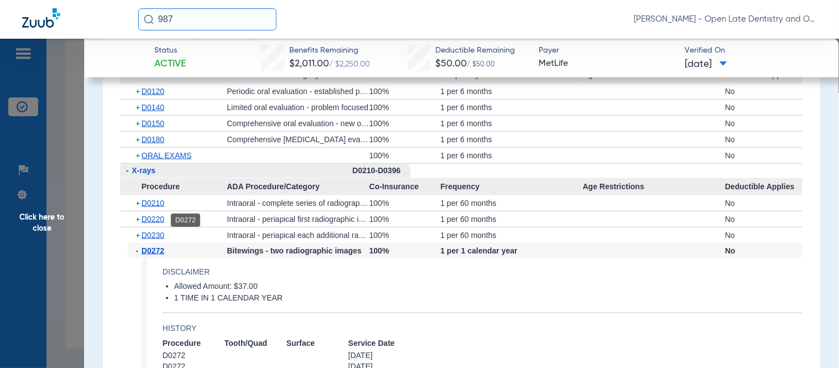
click at [142, 246] on span "D0272" at bounding box center [153, 250] width 23 height 9
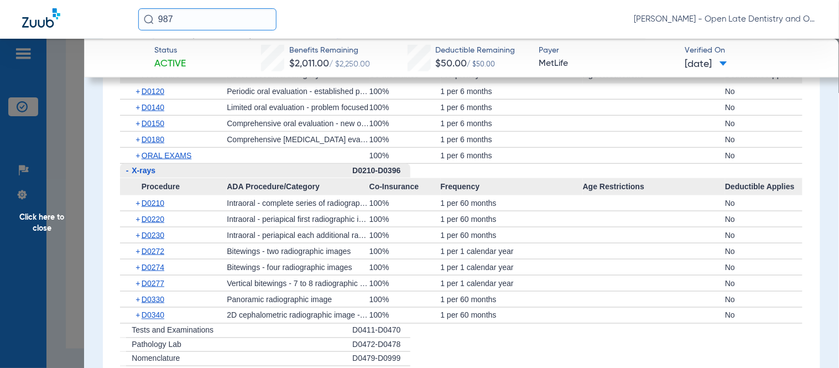
click at [139, 259] on span "+" at bounding box center [139, 266] width 6 height 15
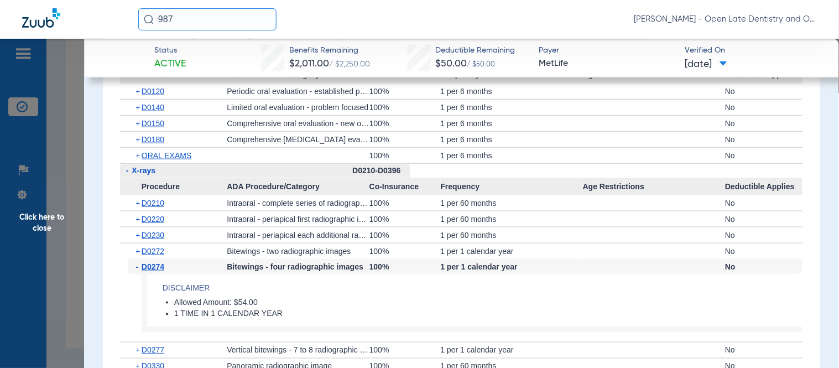
click at [139, 259] on span "-" at bounding box center [139, 266] width 6 height 15
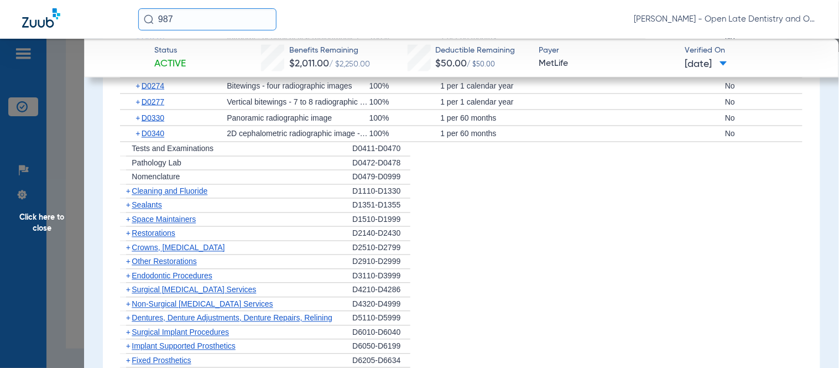
scroll to position [1536, 0]
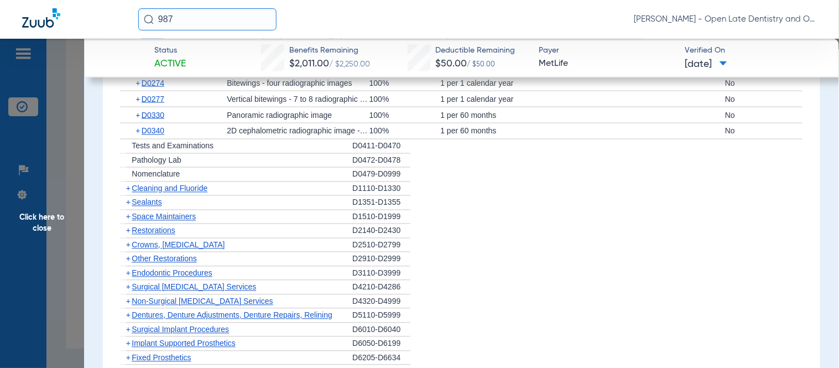
click at [127, 184] on span "+" at bounding box center [128, 188] width 4 height 9
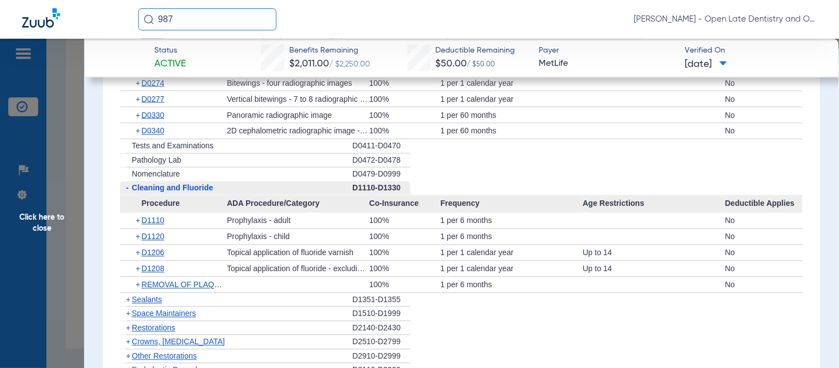
click at [139, 245] on span "+" at bounding box center [139, 252] width 6 height 15
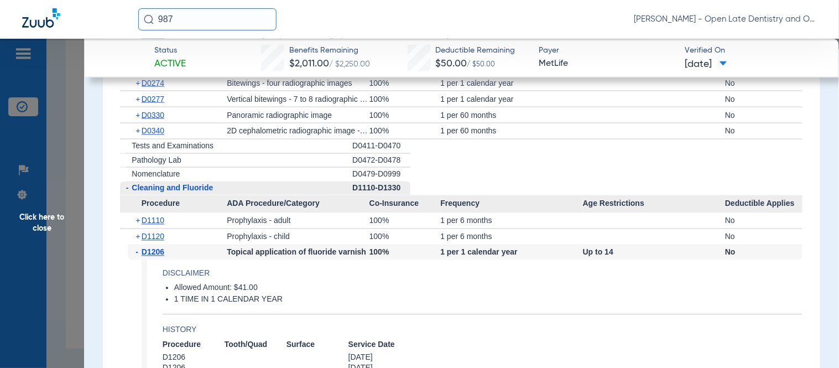
click at [69, 218] on span "Click here to close" at bounding box center [42, 223] width 84 height 368
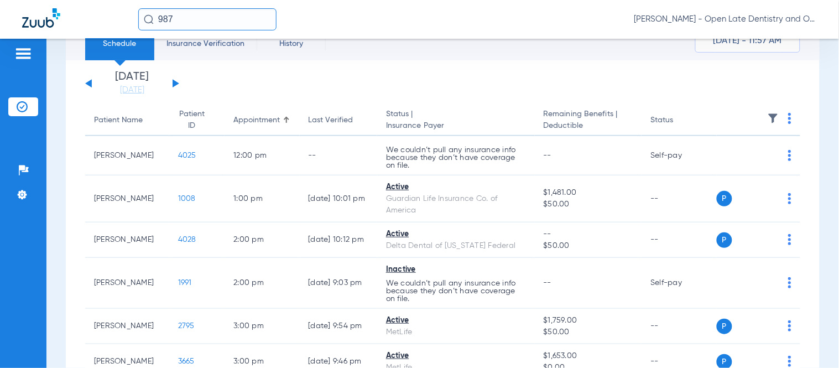
scroll to position [25, 0]
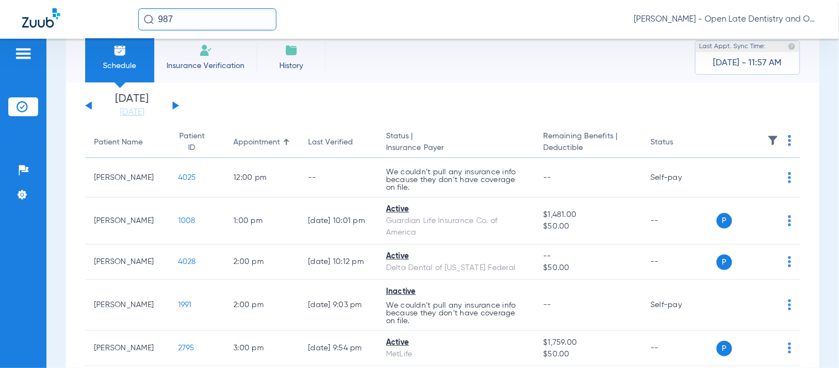
click at [175, 102] on div "[DATE] [DATE] [DATE] [DATE] [DATE] [DATE] [DATE] [DATE] [DATE] [DATE] [DATE] [D…" at bounding box center [132, 105] width 94 height 24
click at [175, 103] on button at bounding box center [176, 105] width 7 height 8
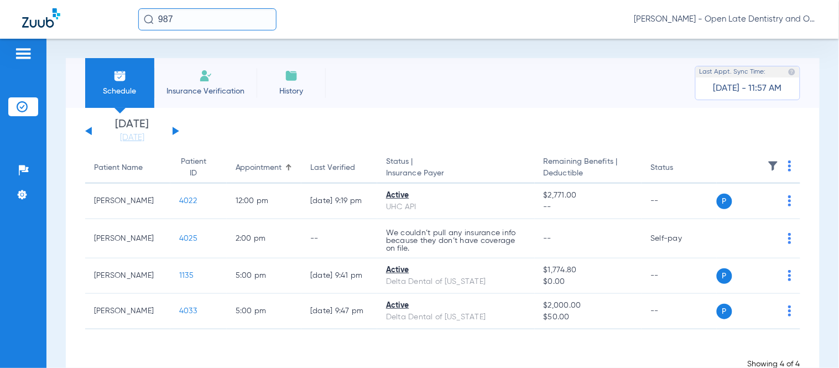
scroll to position [31, 0]
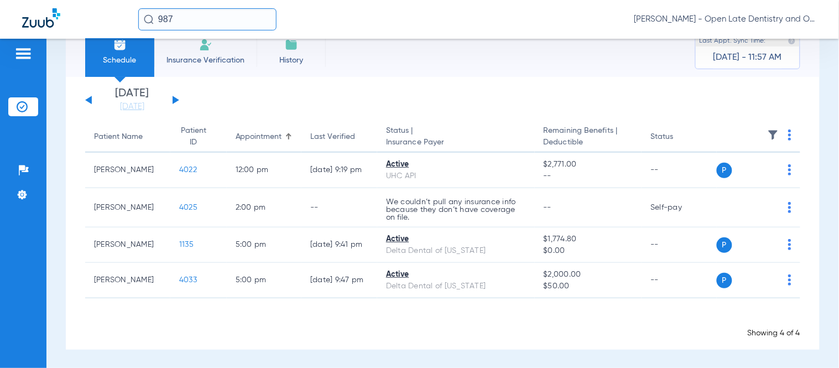
click at [175, 96] on div "[DATE] [DATE] [DATE] [DATE] [DATE] [DATE] [DATE] [DATE] [DATE] [DATE] [DATE] [D…" at bounding box center [132, 100] width 94 height 24
click at [175, 101] on button at bounding box center [176, 100] width 7 height 8
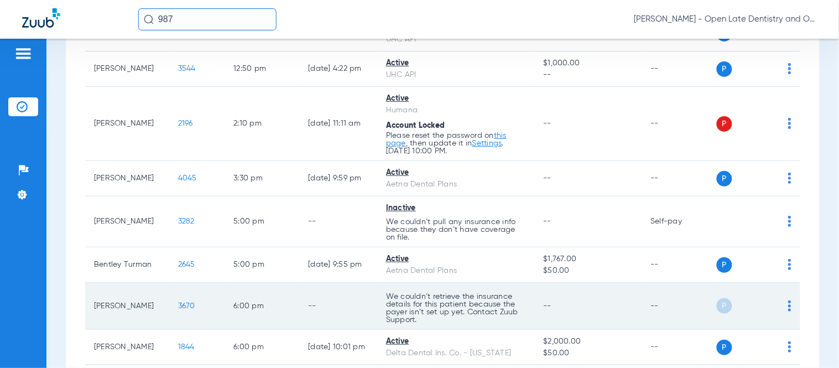
scroll to position [236, 0]
